Goal: Information Seeking & Learning: Learn about a topic

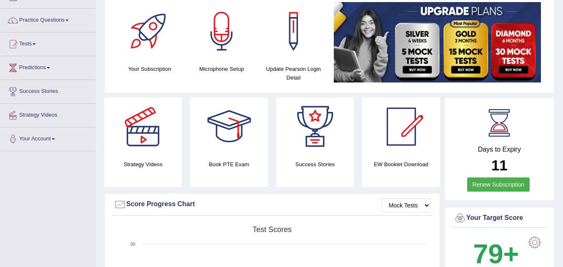
scroll to position [42, 0]
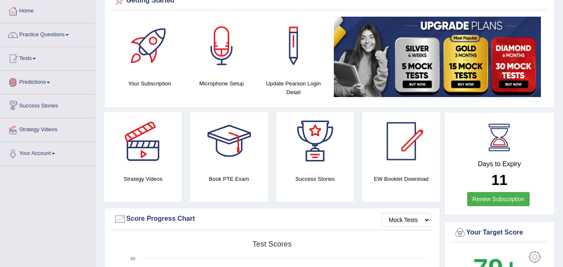
click at [42, 83] on link "Predictions" at bounding box center [47, 81] width 95 height 21
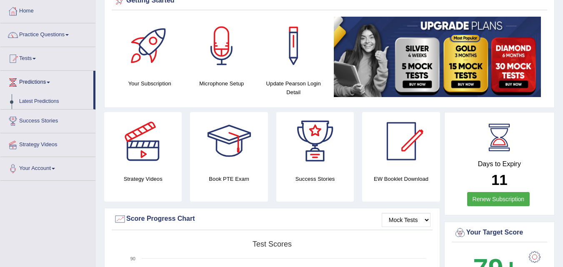
click at [49, 82] on link "Predictions" at bounding box center [46, 81] width 93 height 21
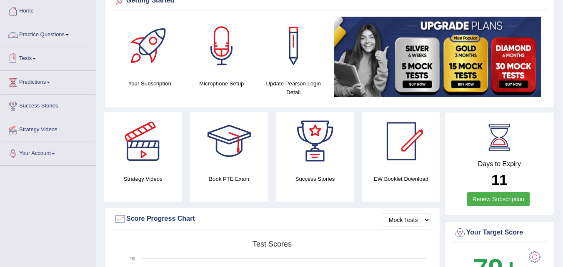
click at [66, 32] on link "Practice Questions" at bounding box center [47, 33] width 95 height 21
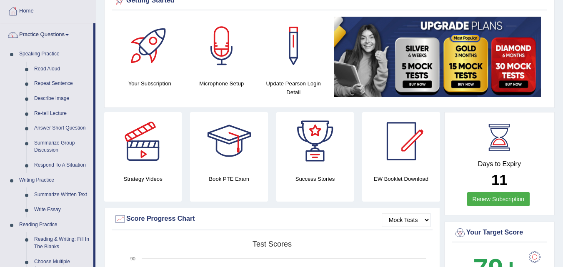
click at [66, 32] on link "Practice Questions" at bounding box center [46, 33] width 93 height 21
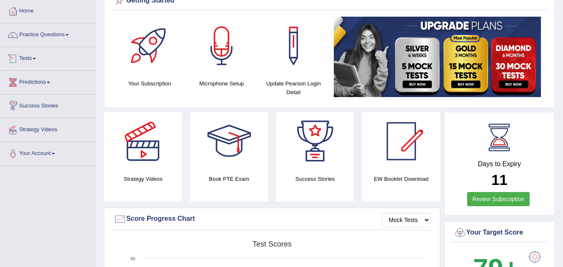
click at [36, 61] on link "Tests" at bounding box center [47, 57] width 95 height 21
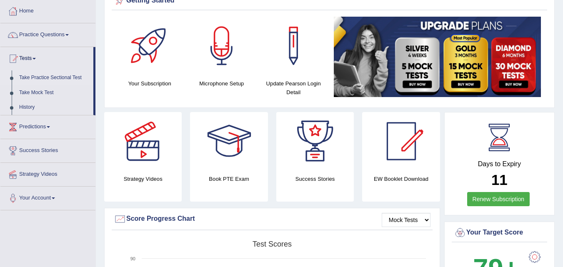
click at [47, 79] on link "Take Practice Sectional Test" at bounding box center [54, 77] width 78 height 15
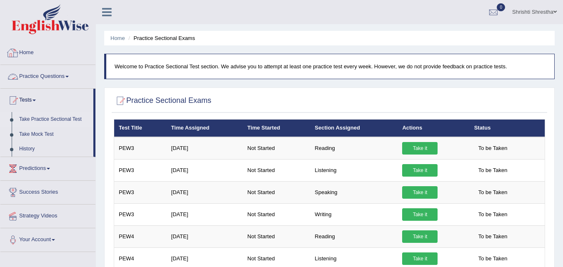
click at [62, 79] on link "Practice Questions" at bounding box center [47, 75] width 95 height 21
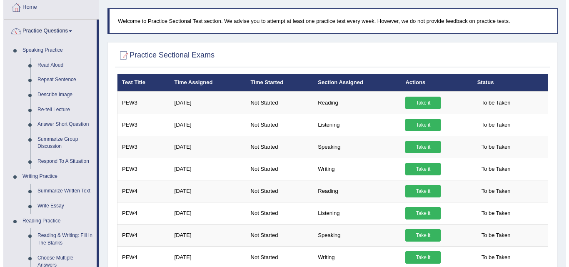
scroll to position [42, 0]
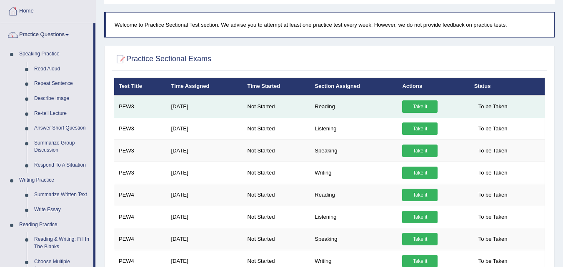
click at [423, 105] on link "Take it" at bounding box center [419, 106] width 35 height 12
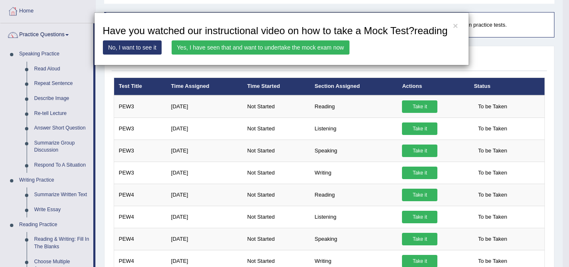
click at [150, 48] on link "No, I want to see it" at bounding box center [132, 47] width 59 height 14
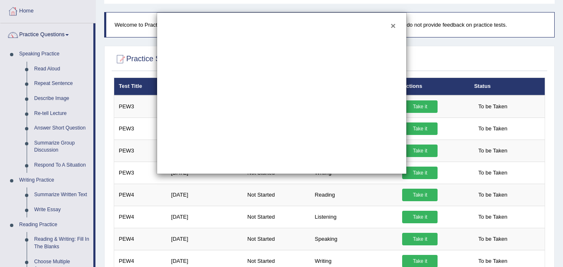
click at [394, 26] on button "×" at bounding box center [392, 25] width 5 height 9
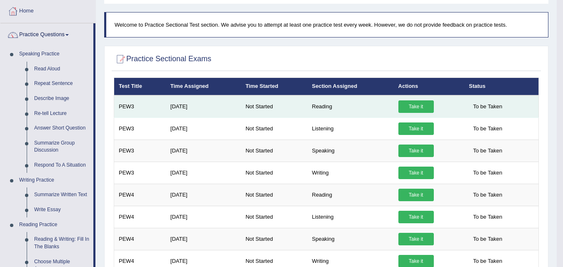
click at [422, 103] on link "Take it" at bounding box center [415, 106] width 35 height 12
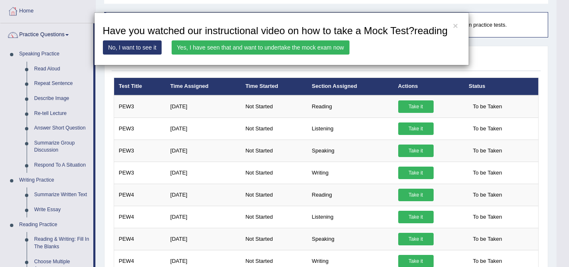
click at [141, 50] on link "No, I want to see it" at bounding box center [132, 47] width 59 height 14
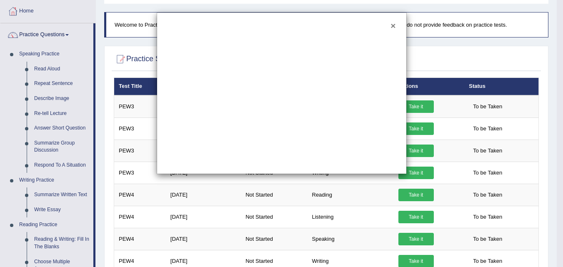
click at [391, 27] on button "×" at bounding box center [392, 25] width 5 height 9
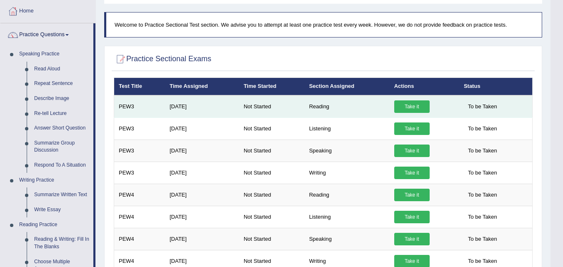
click at [414, 106] on link "Take it" at bounding box center [411, 106] width 35 height 12
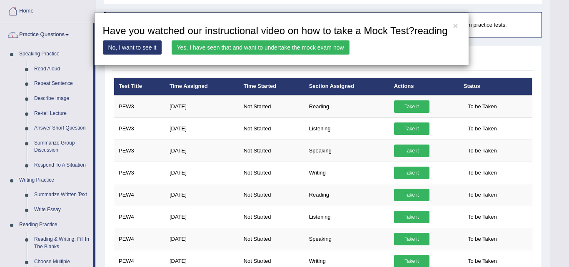
click at [122, 48] on link "No, I want to see it" at bounding box center [132, 47] width 59 height 14
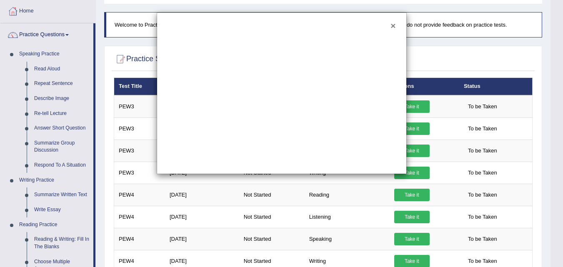
click at [390, 25] on button "×" at bounding box center [392, 25] width 5 height 9
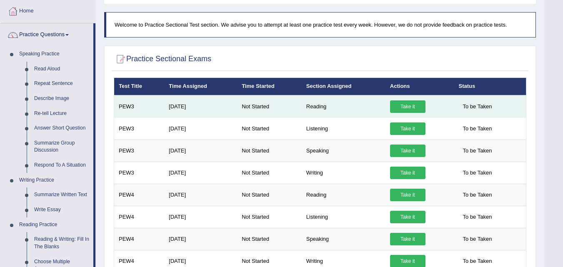
click at [401, 106] on link "Take it" at bounding box center [407, 106] width 35 height 12
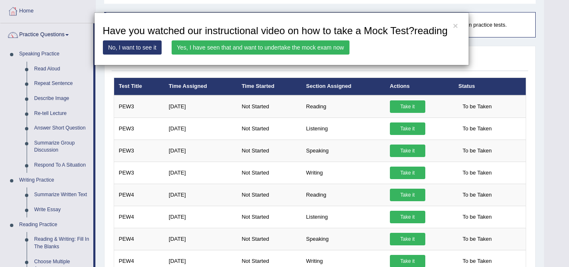
click at [207, 46] on link "Yes, I have seen that and want to undertake the mock exam now" at bounding box center [261, 47] width 178 height 14
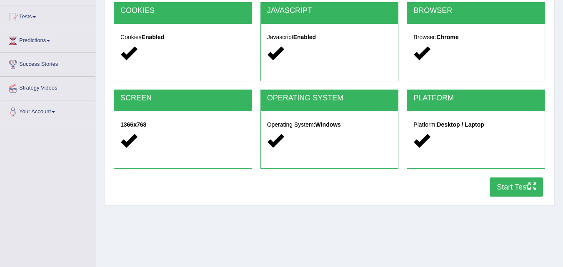
click at [512, 186] on button "Start Test" at bounding box center [515, 186] width 53 height 19
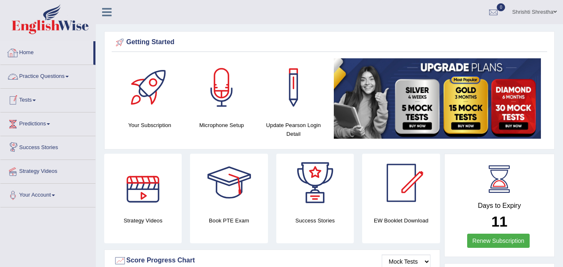
click at [67, 77] on link "Practice Questions" at bounding box center [47, 75] width 95 height 21
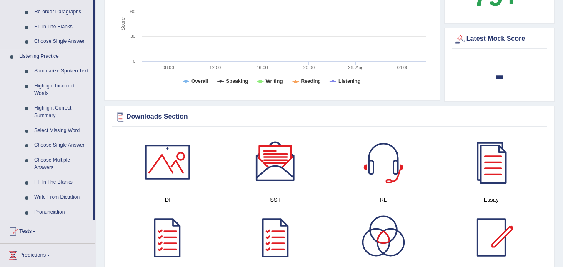
scroll to position [333, 0]
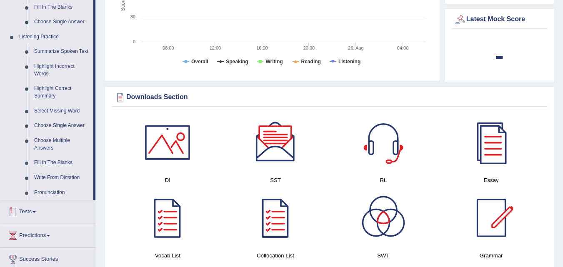
click at [30, 214] on link "Tests" at bounding box center [47, 210] width 95 height 21
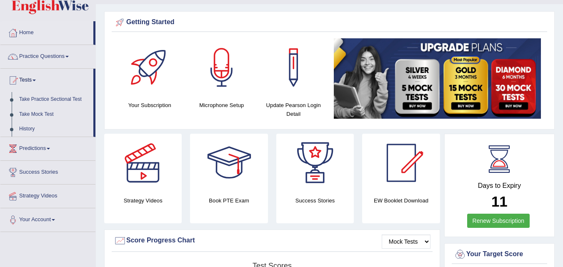
scroll to position [17, 0]
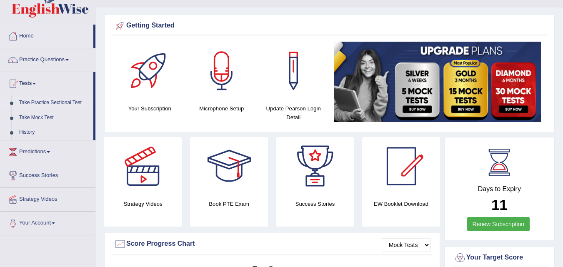
click at [54, 101] on link "Take Practice Sectional Test" at bounding box center [54, 102] width 78 height 15
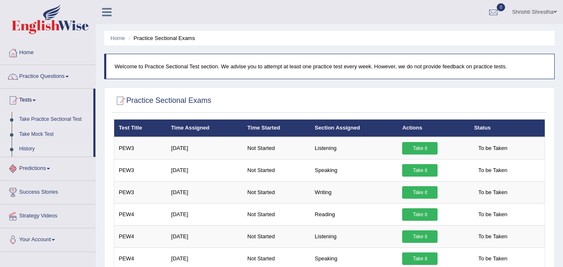
click at [25, 147] on link "History" at bounding box center [54, 149] width 78 height 15
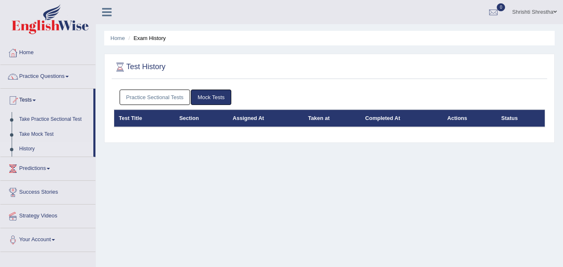
click at [207, 94] on link "Mock Tests" at bounding box center [211, 97] width 40 height 15
click at [141, 97] on link "Practice Sectional Tests" at bounding box center [155, 97] width 71 height 15
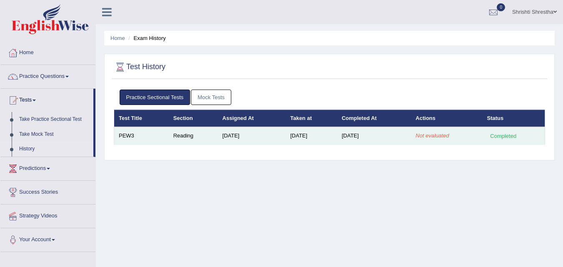
click at [512, 135] on div "Completed" at bounding box center [503, 136] width 32 height 9
click at [126, 136] on td "PEW3" at bounding box center [141, 135] width 55 height 17
click at [513, 140] on div "Completed" at bounding box center [503, 136] width 32 height 9
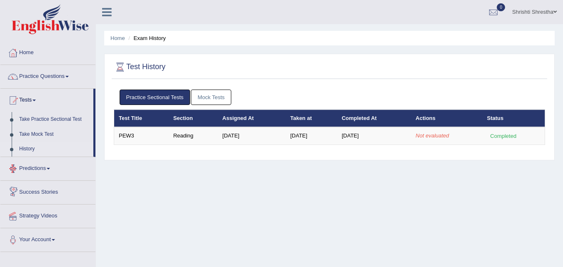
click at [46, 167] on link "Predictions" at bounding box center [47, 167] width 95 height 21
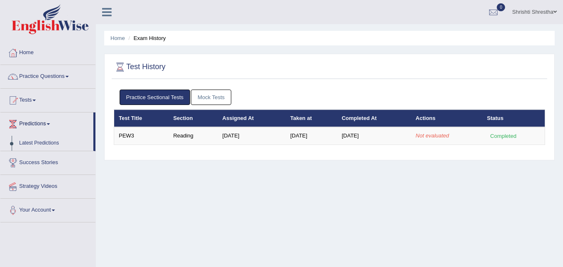
click at [53, 125] on link "Predictions" at bounding box center [46, 122] width 93 height 21
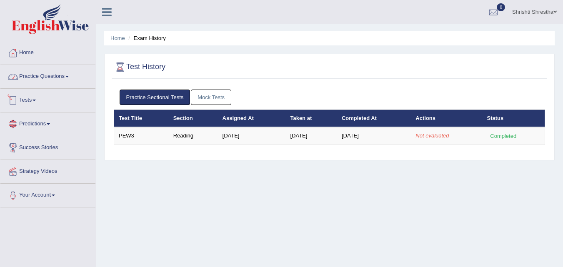
click at [68, 78] on link "Practice Questions" at bounding box center [47, 75] width 95 height 21
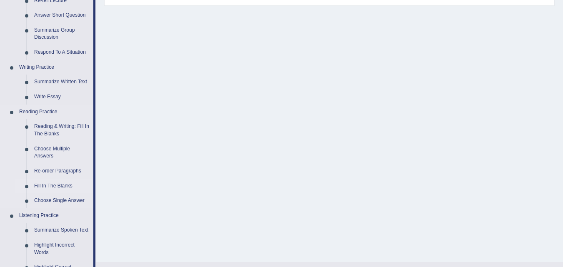
scroll to position [208, 0]
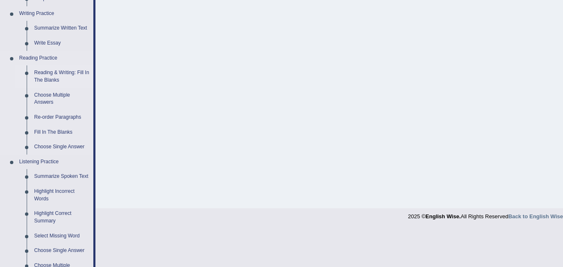
click at [63, 74] on link "Reading & Writing: Fill In The Blanks" at bounding box center [61, 76] width 63 height 22
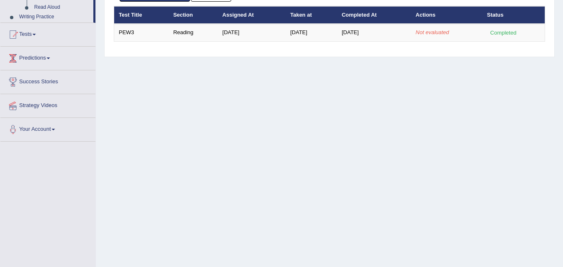
scroll to position [112, 0]
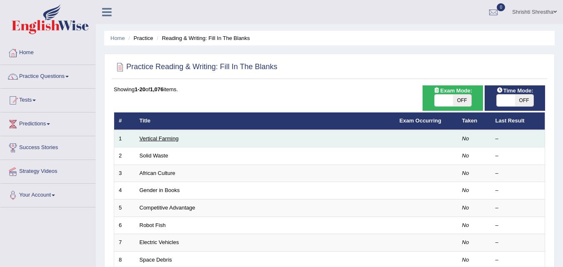
click at [169, 137] on link "Vertical Farming" at bounding box center [159, 138] width 39 height 6
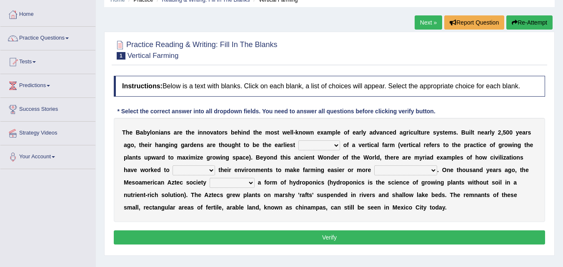
scroll to position [42, 0]
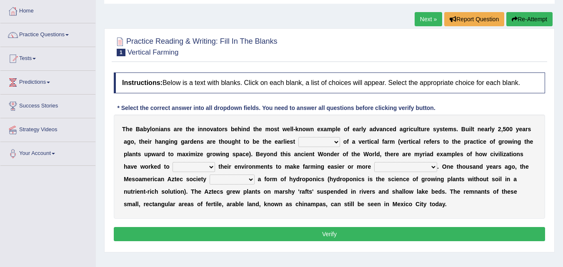
click at [332, 141] on select "prototype failure discredit protocol" at bounding box center [319, 142] width 42 height 10
select select "prototype"
click at [298, 137] on select "prototype failure discredit protocol" at bounding box center [319, 142] width 42 height 10
click at [215, 168] on select "manipulate escape respect disarrange" at bounding box center [193, 167] width 42 height 10
